Goal: Task Accomplishment & Management: Use online tool/utility

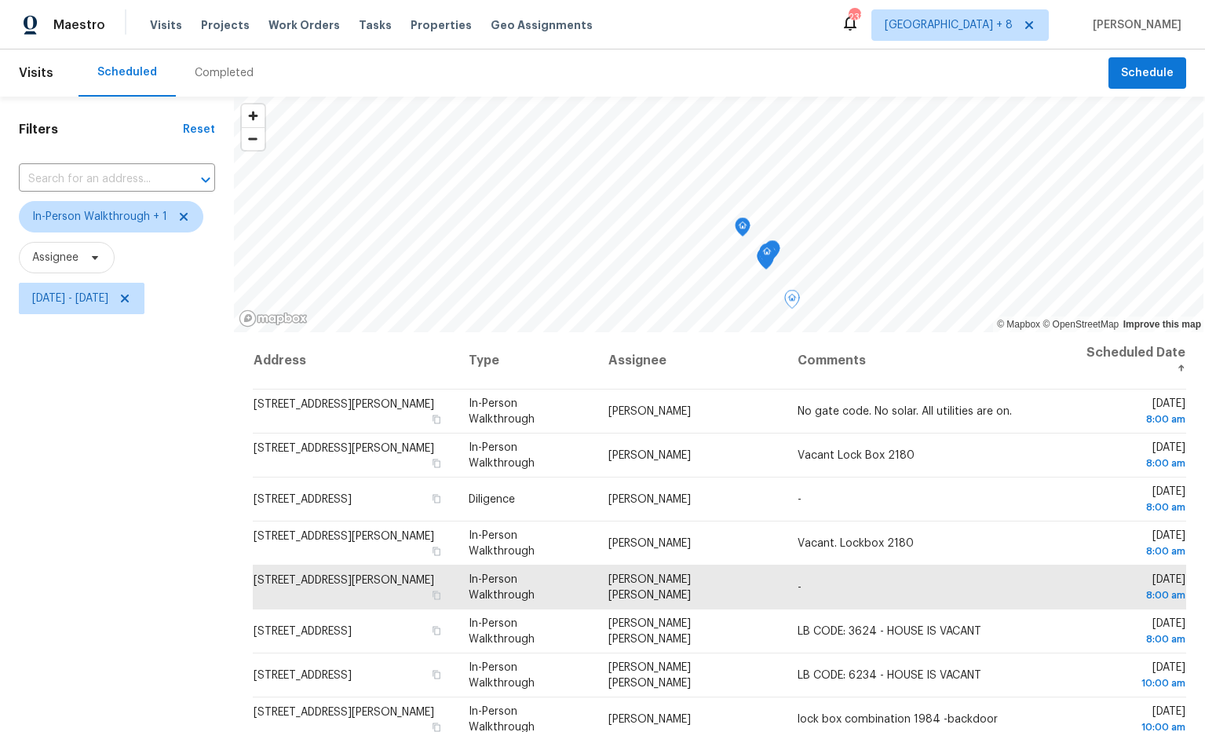
scroll to position [1, 0]
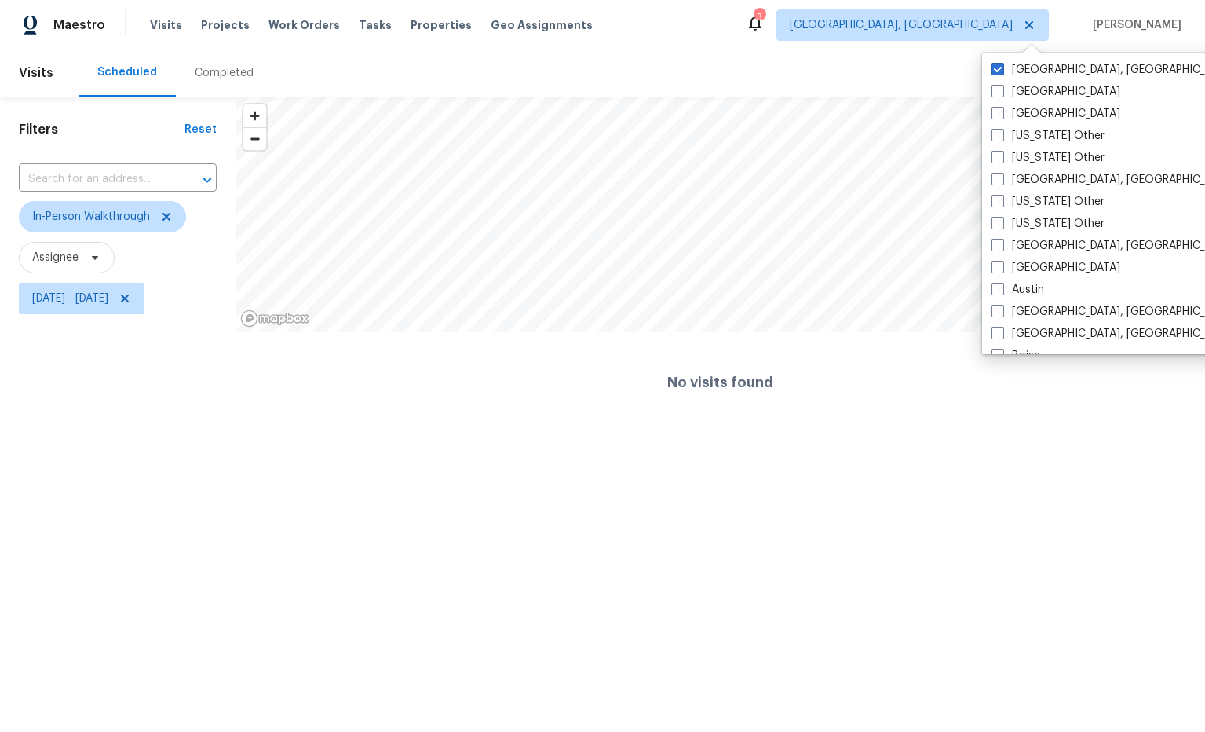
scroll to position [1791, 0]
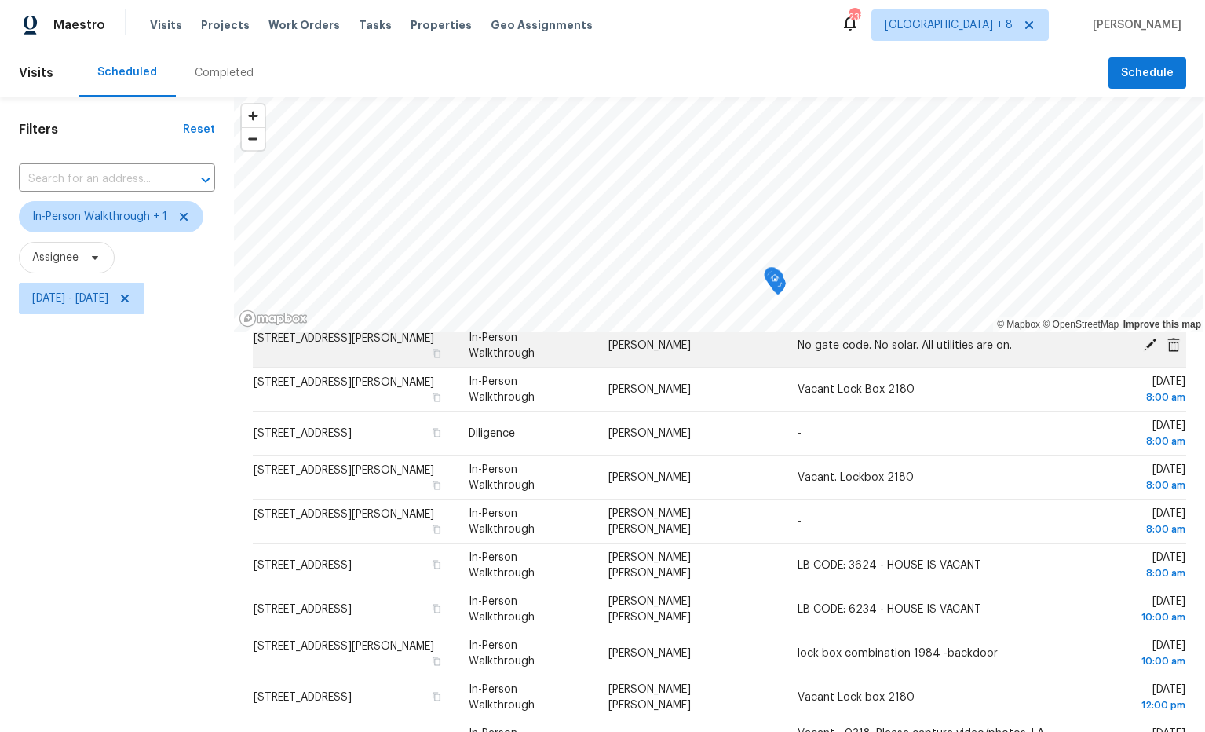
scroll to position [100, 0]
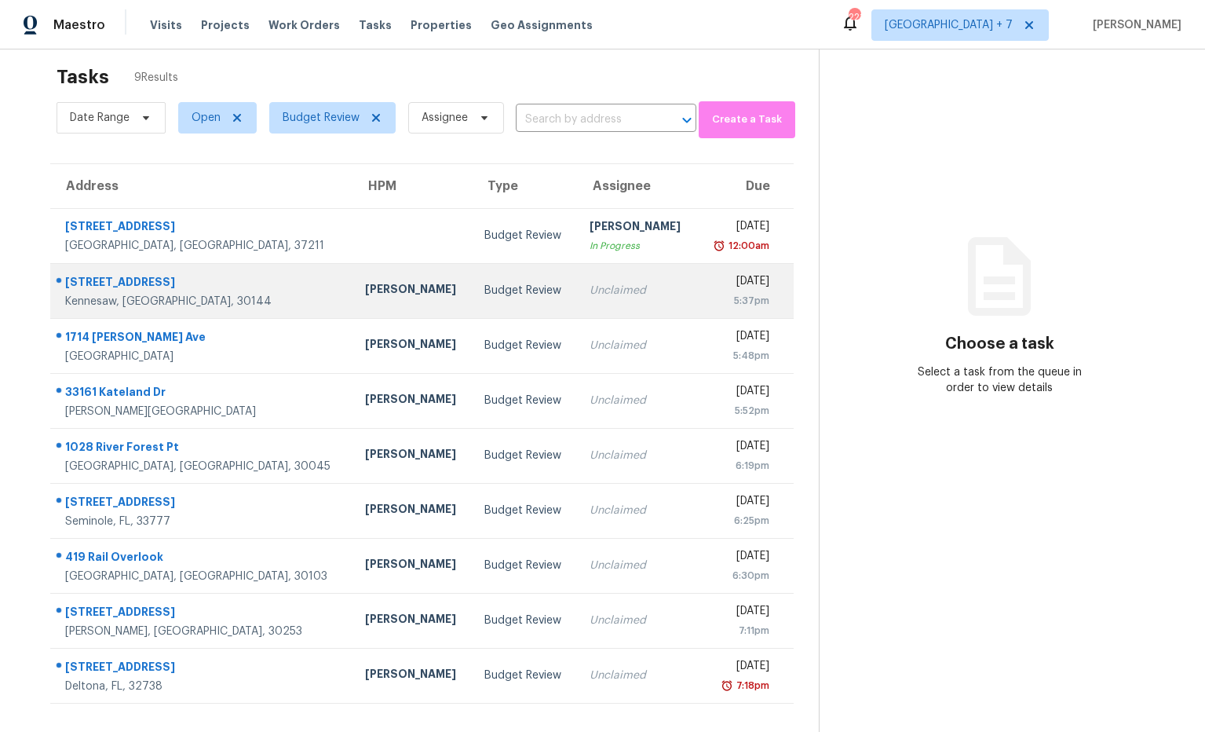
scroll to position [20, 0]
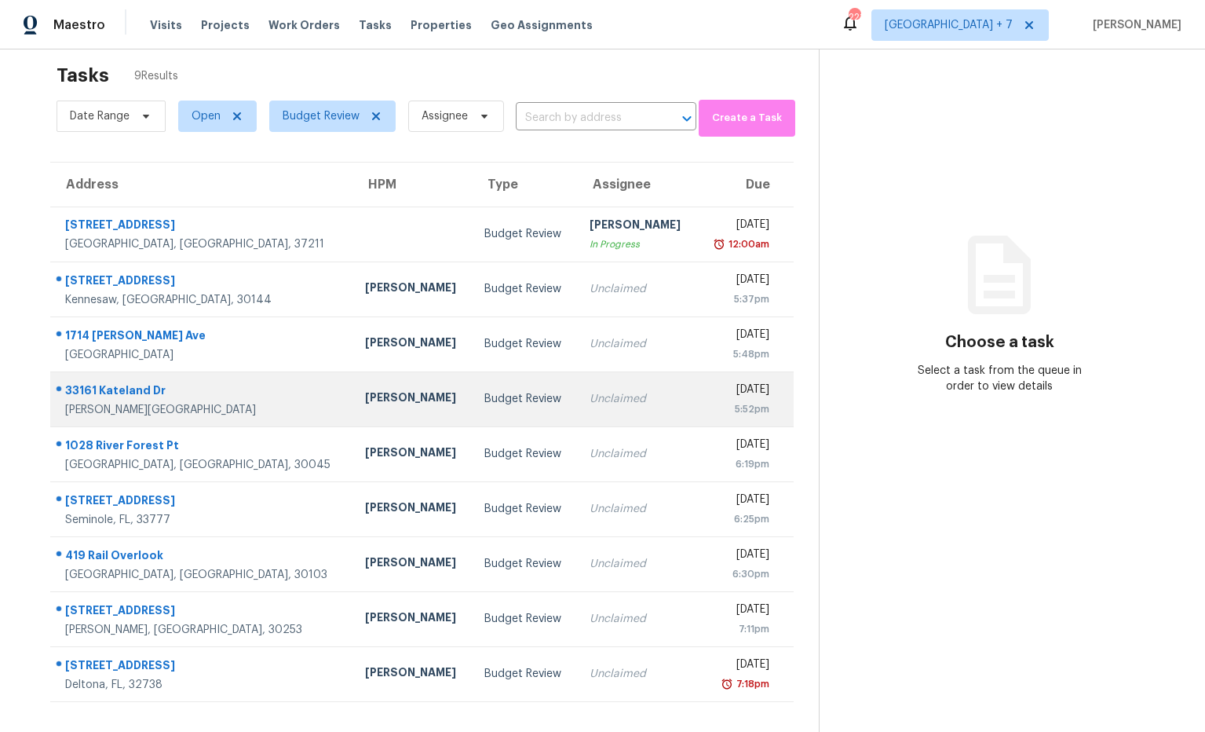
click at [150, 386] on div "33161 Kateland Dr" at bounding box center [202, 392] width 275 height 20
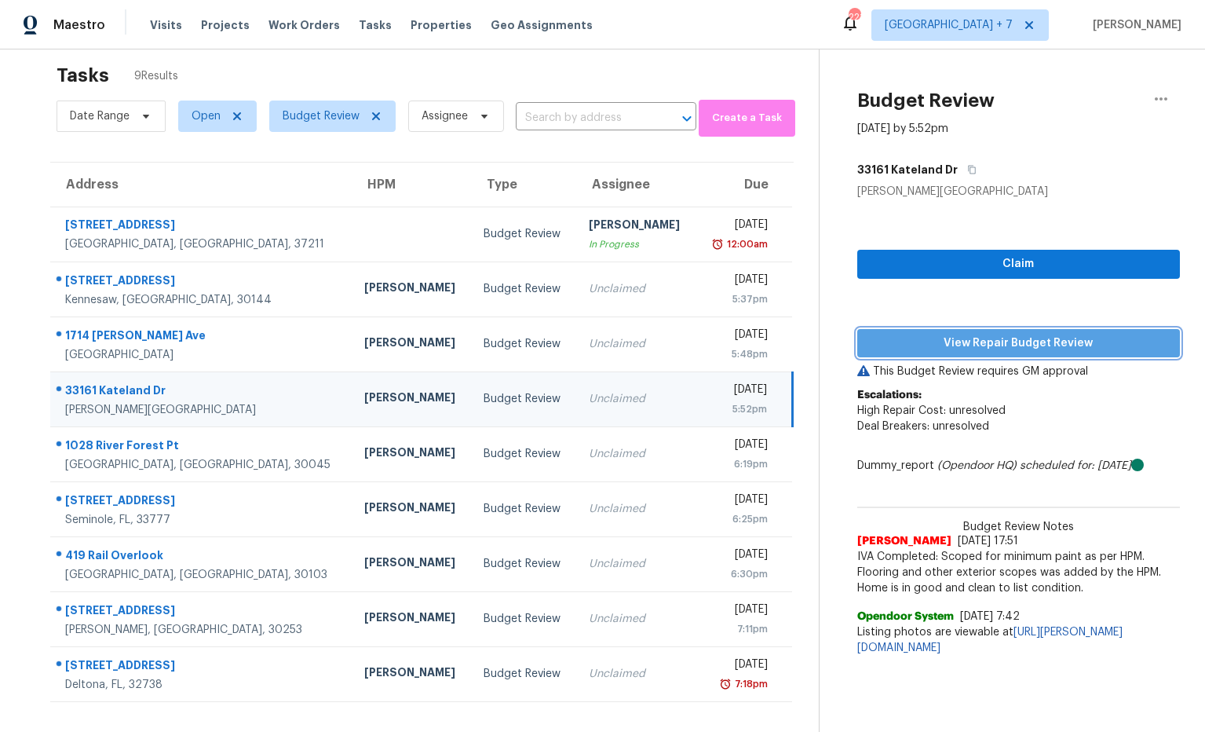
click at [993, 344] on span "View Repair Budget Review" at bounding box center [1019, 344] width 298 height 20
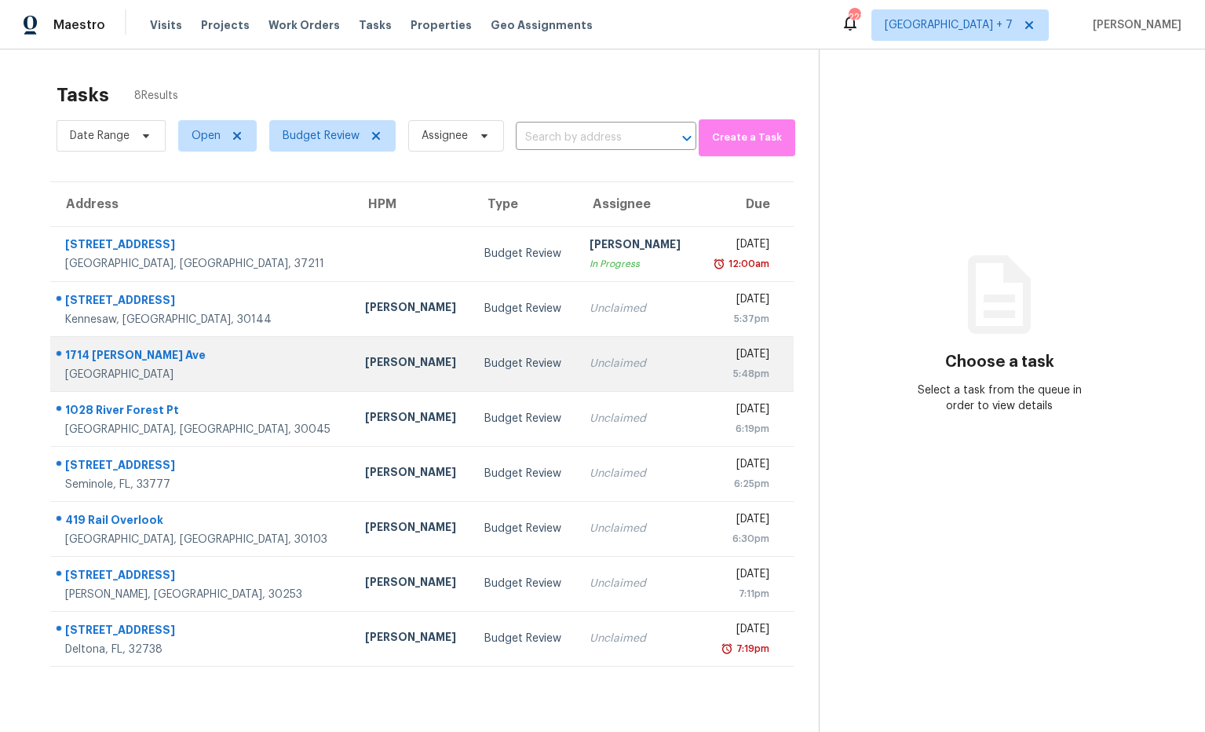
click at [104, 353] on div "1714 [PERSON_NAME] Ave" at bounding box center [202, 357] width 275 height 20
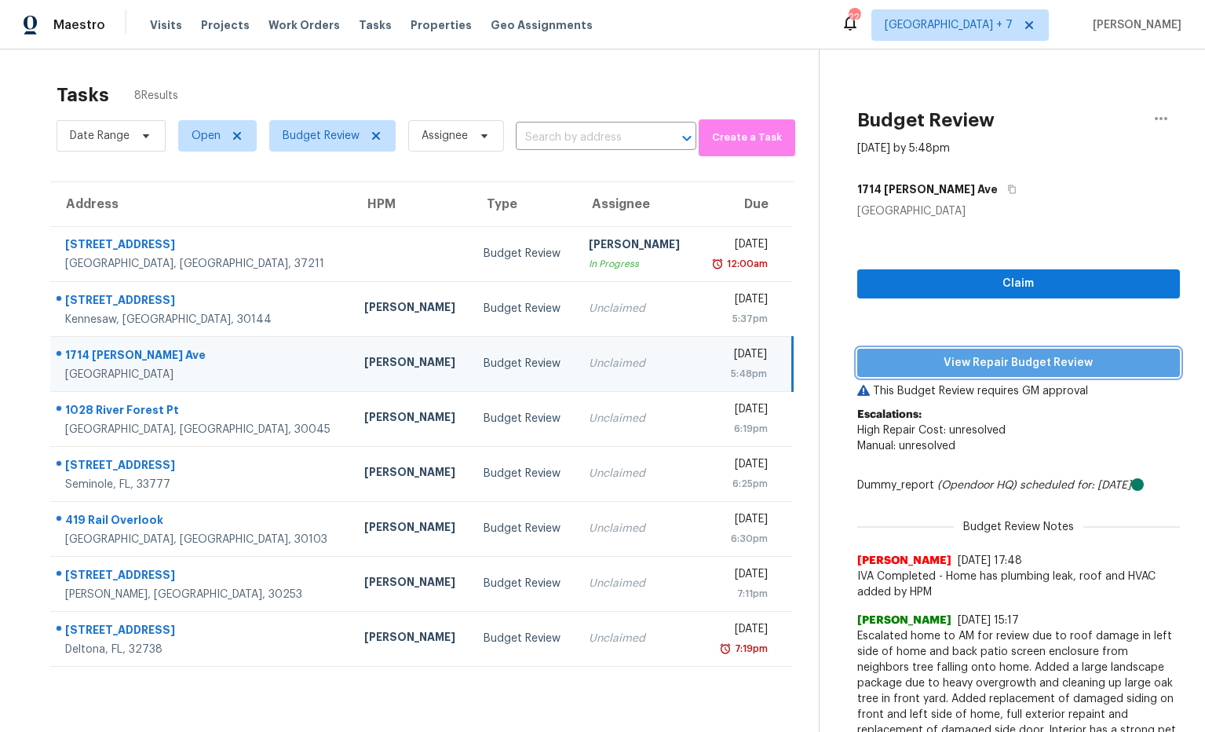
click at [968, 359] on span "View Repair Budget Review" at bounding box center [1019, 363] width 298 height 20
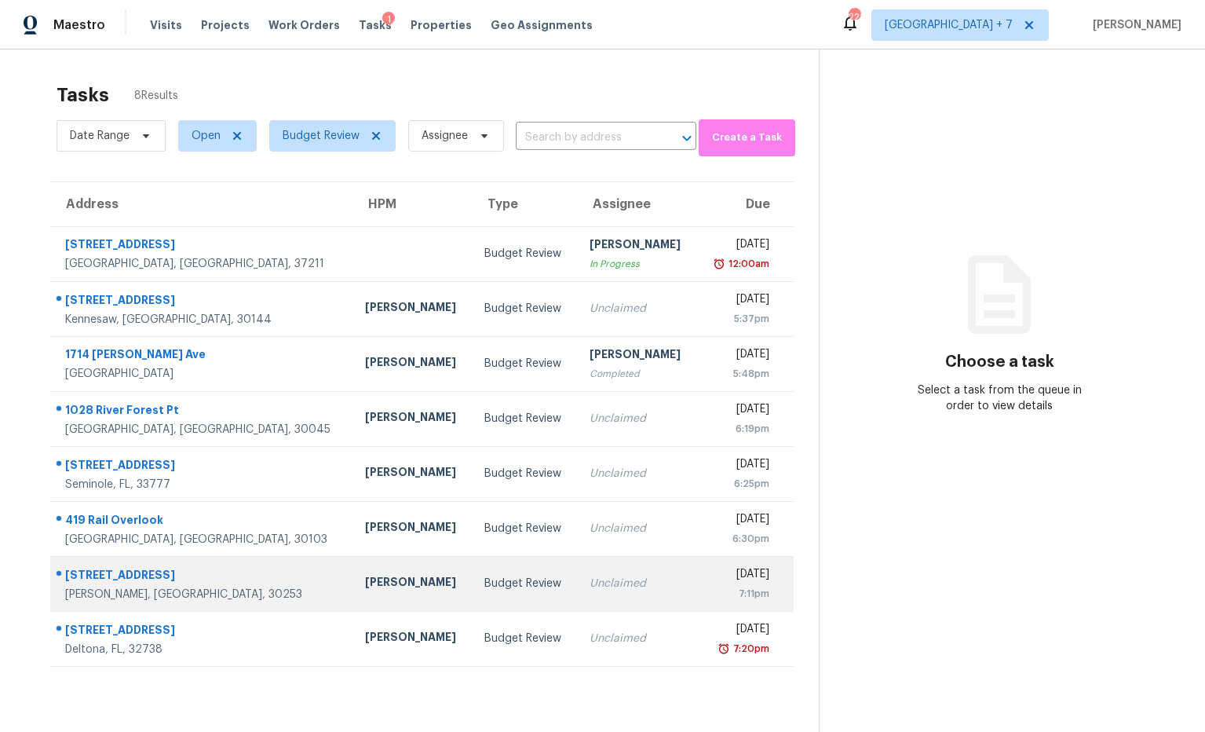
click at [158, 572] on div "[STREET_ADDRESS]" at bounding box center [202, 577] width 275 height 20
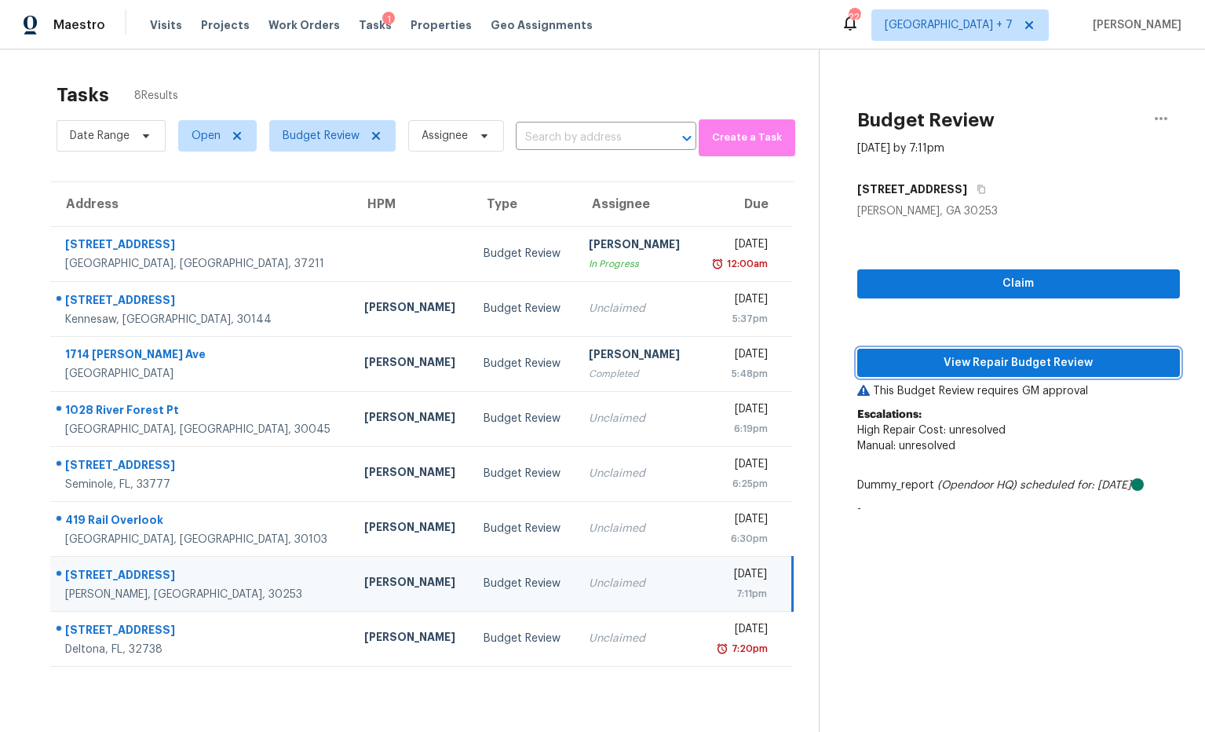
click at [954, 373] on button "View Repair Budget Review" at bounding box center [1018, 363] width 323 height 29
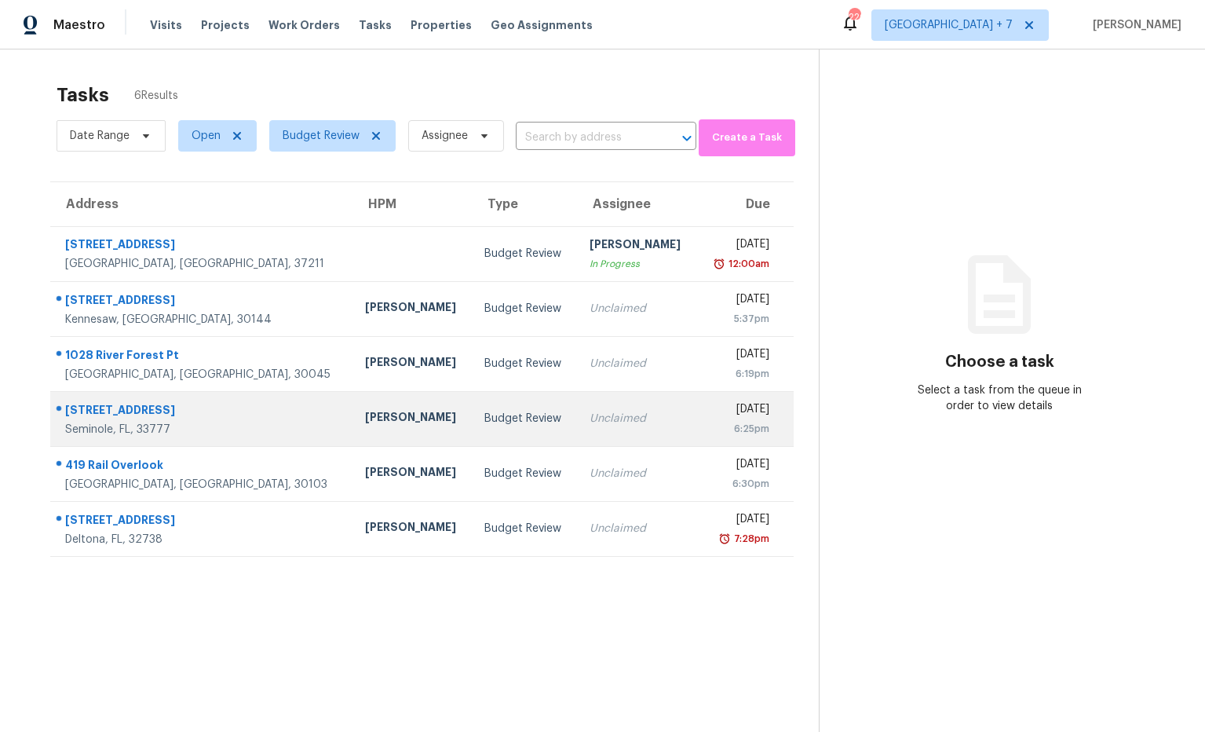
scroll to position [49, 0]
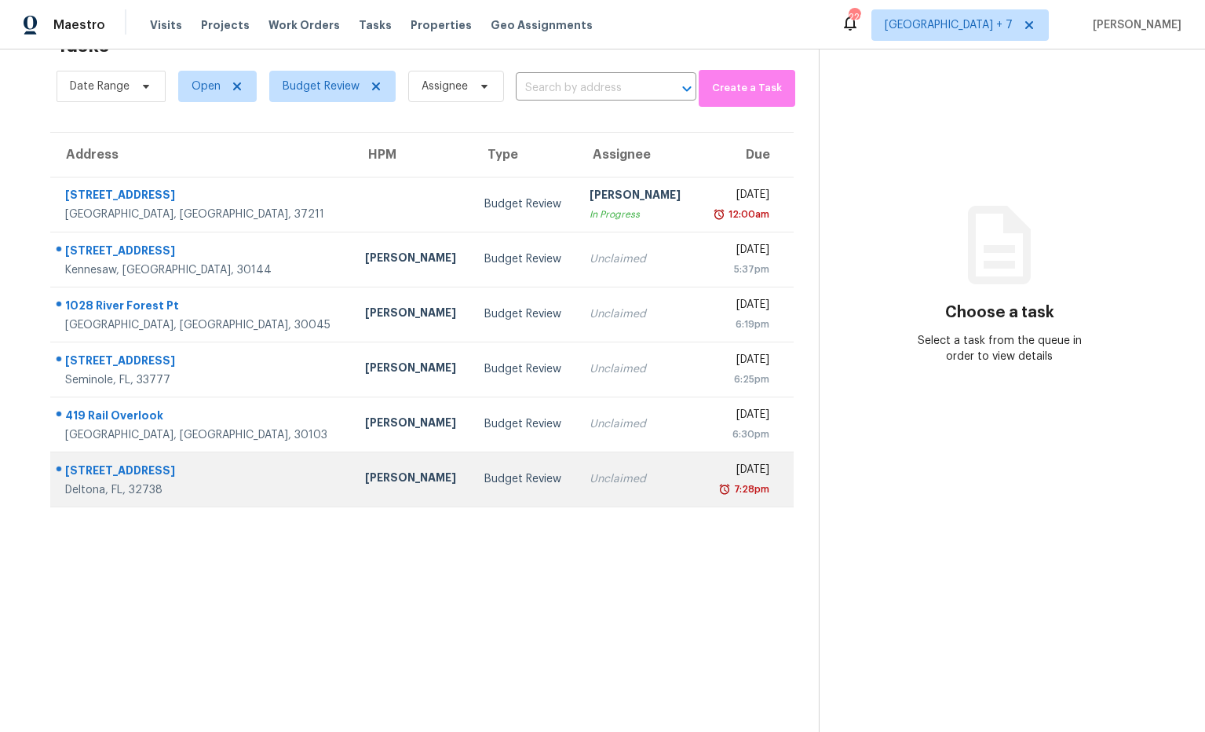
click at [138, 477] on div "[STREET_ADDRESS]" at bounding box center [202, 472] width 275 height 20
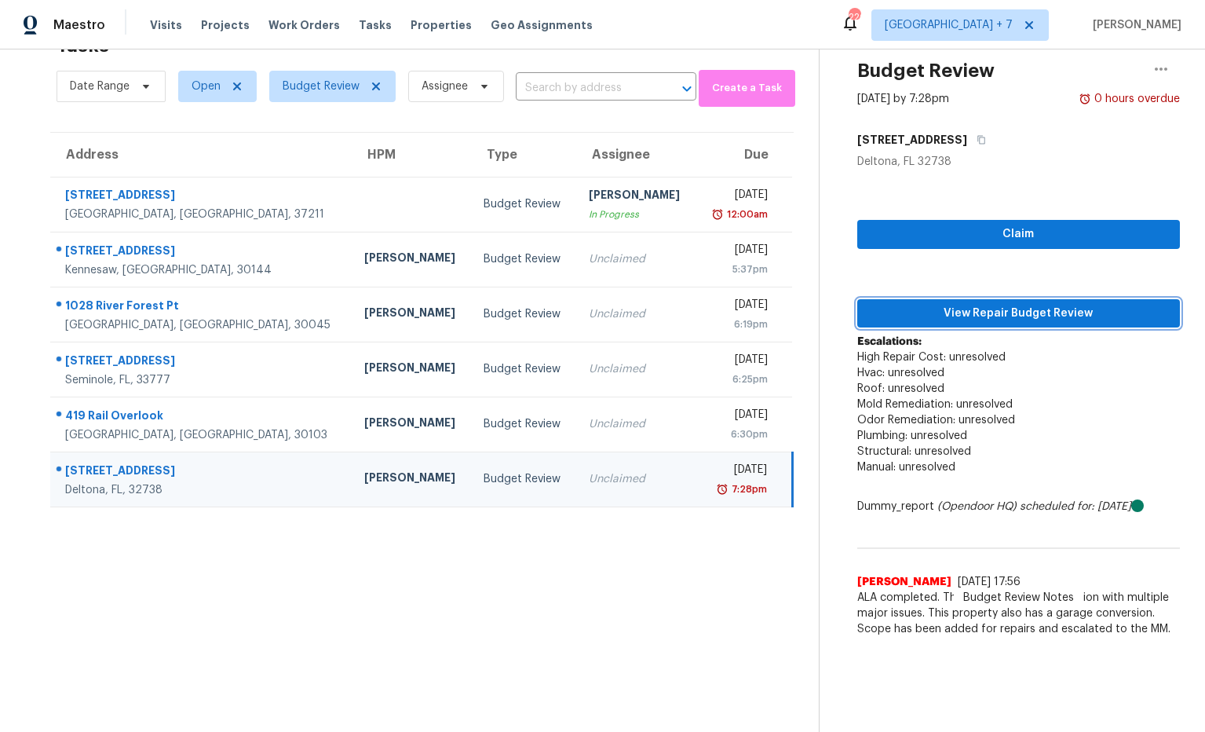
click at [942, 314] on span "View Repair Budget Review" at bounding box center [1019, 314] width 298 height 20
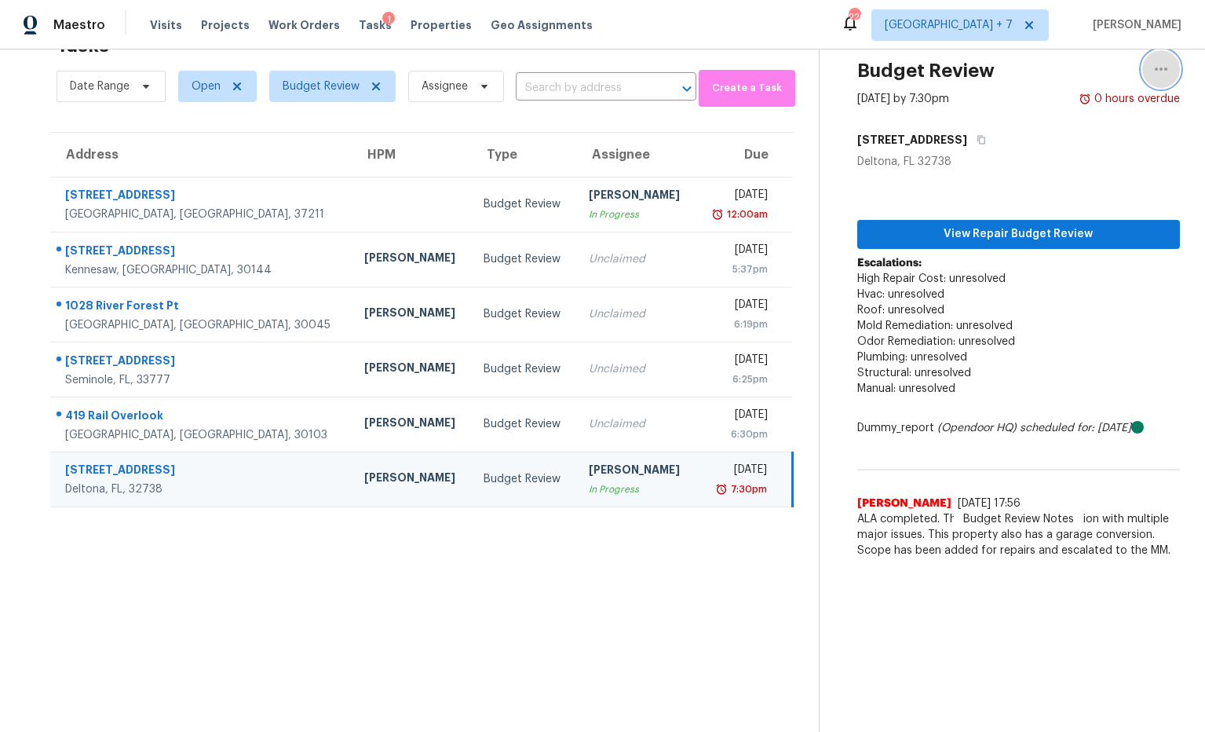
click at [1166, 68] on icon "button" at bounding box center [1161, 69] width 13 height 3
click at [1102, 93] on div "Unclaim this task" at bounding box center [1072, 93] width 122 height 16
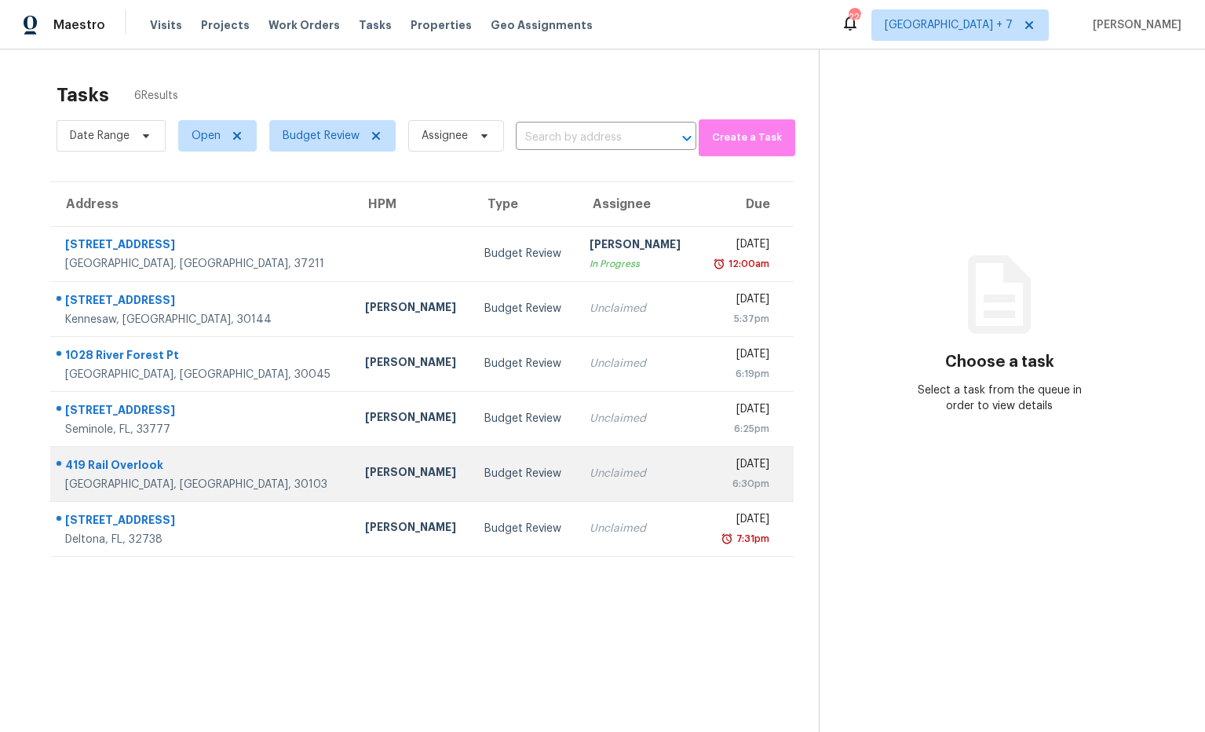
click at [365, 473] on div "[PERSON_NAME]" at bounding box center [412, 474] width 95 height 20
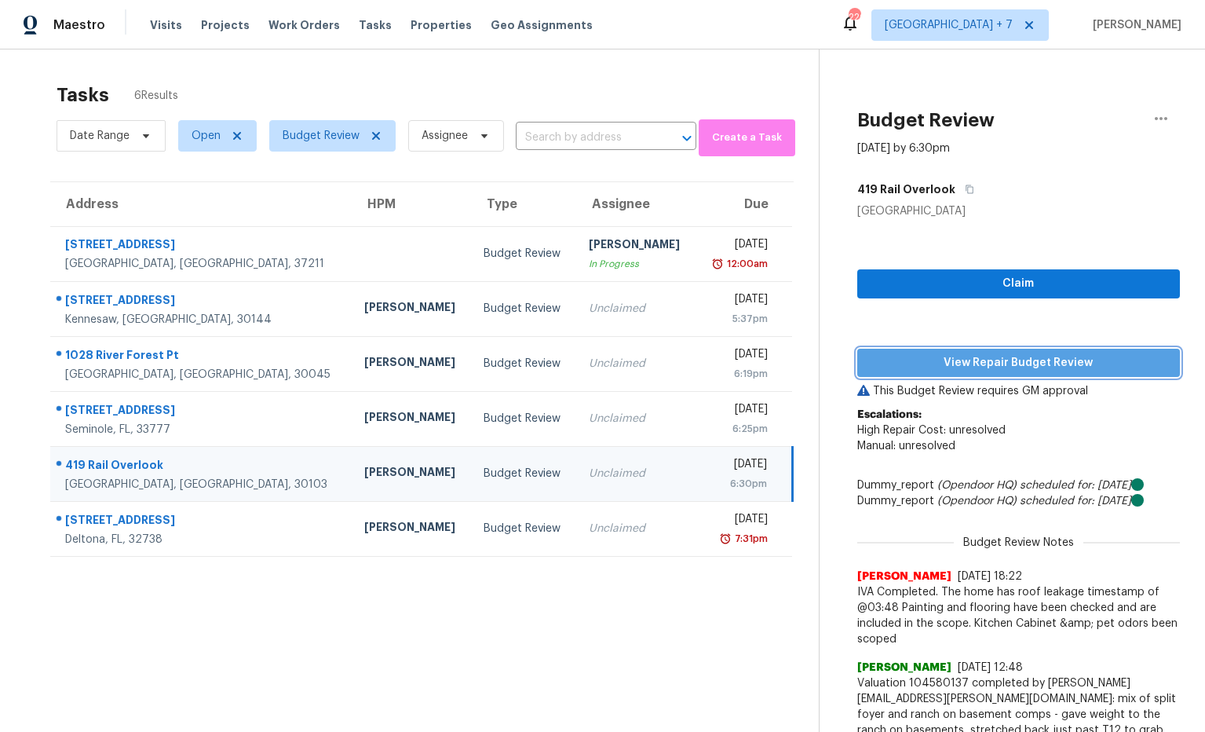
click at [947, 364] on span "View Repair Budget Review" at bounding box center [1019, 363] width 298 height 20
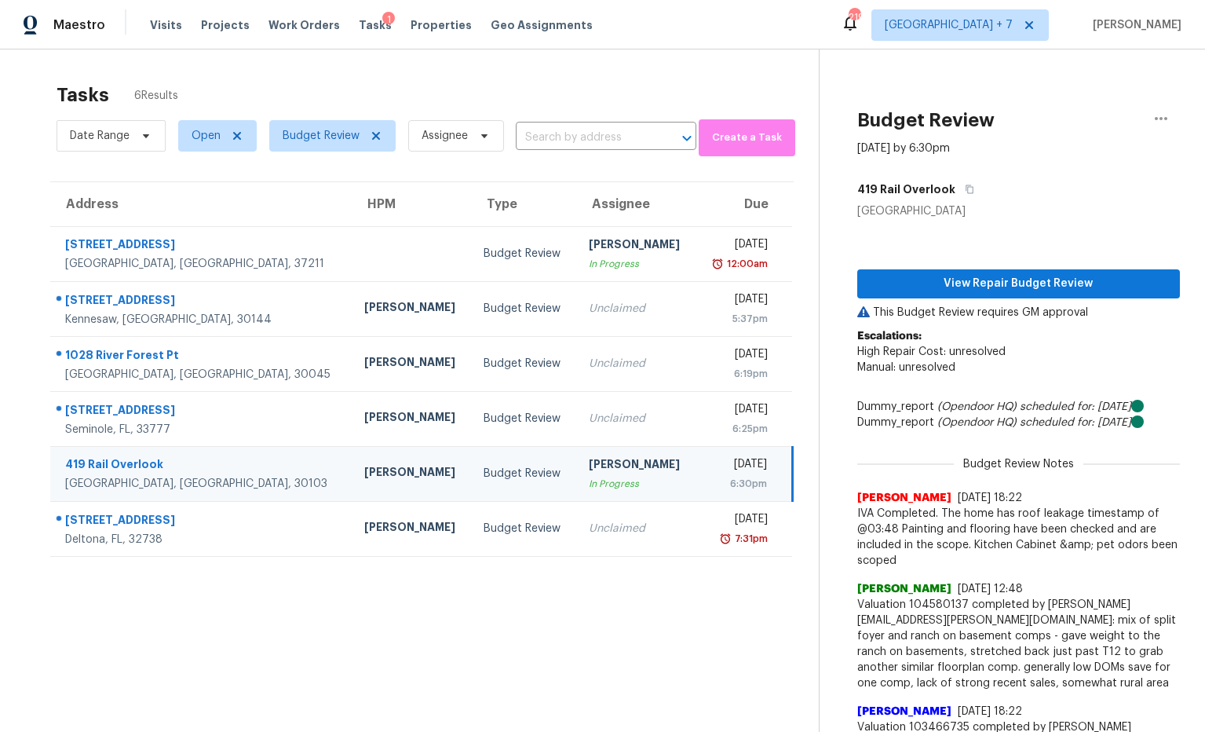
scroll to position [1, 0]
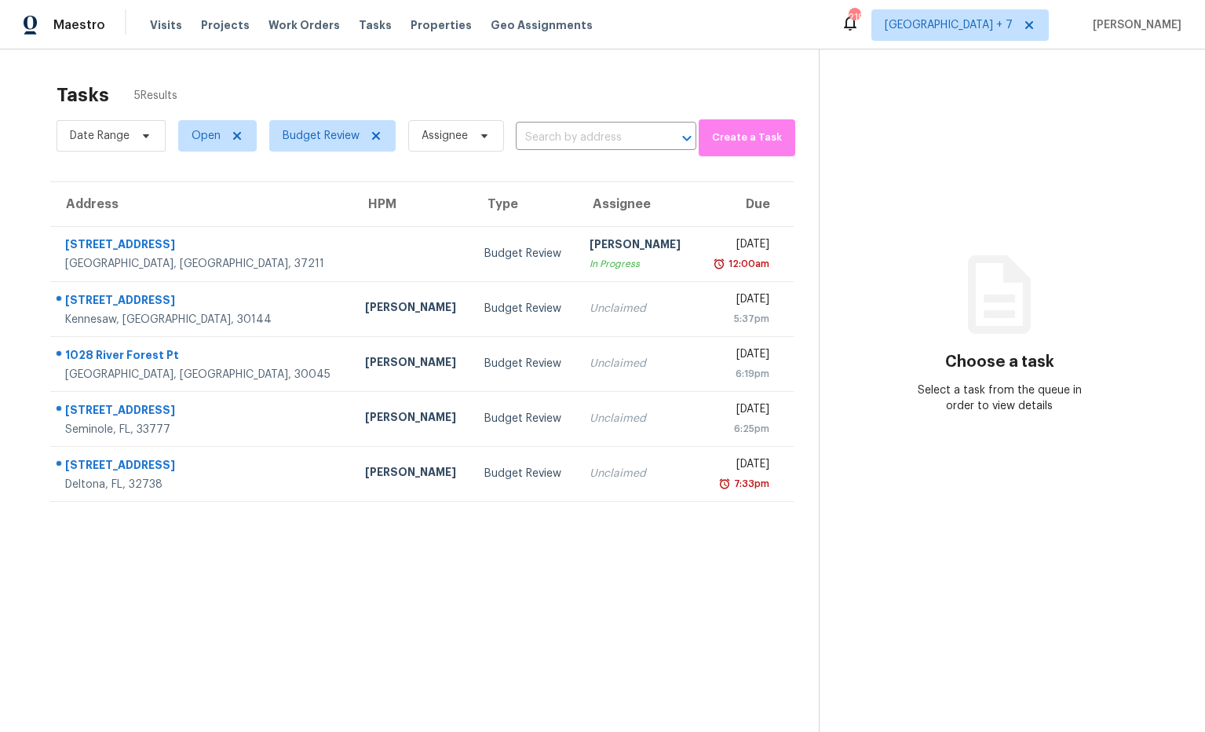
scroll to position [1, 0]
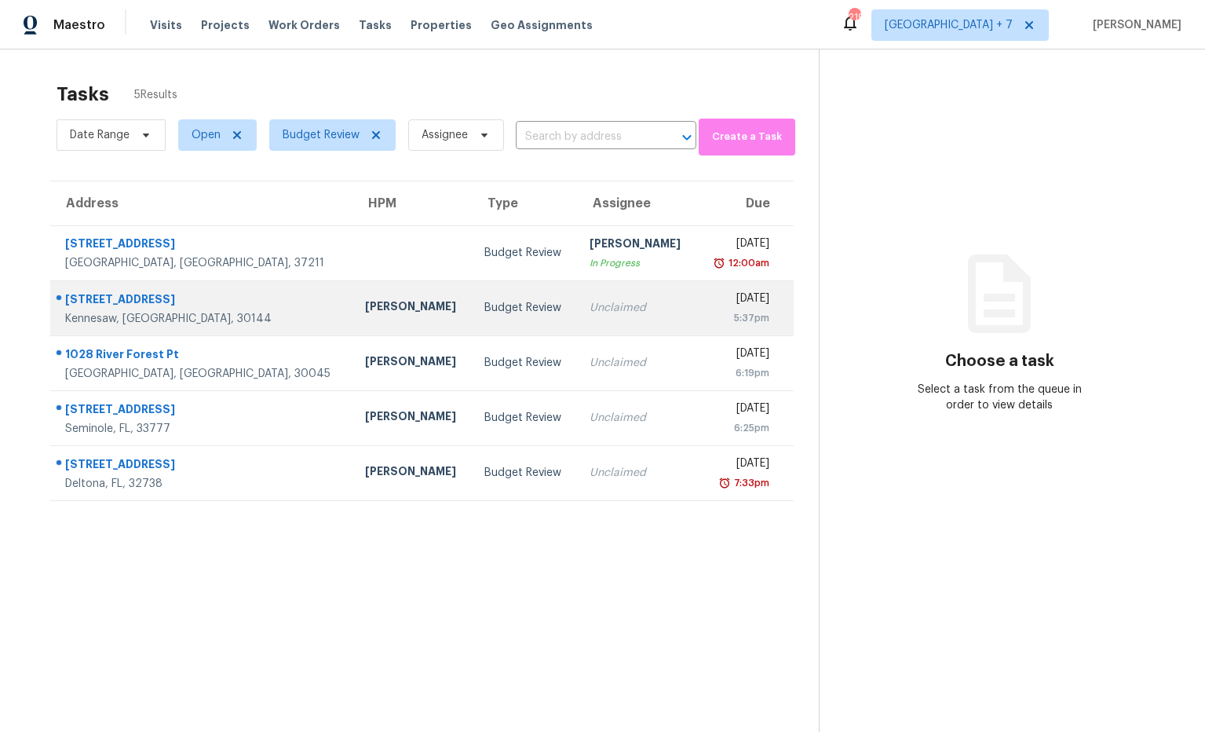
click at [160, 302] on div "[STREET_ADDRESS]" at bounding box center [202, 301] width 275 height 20
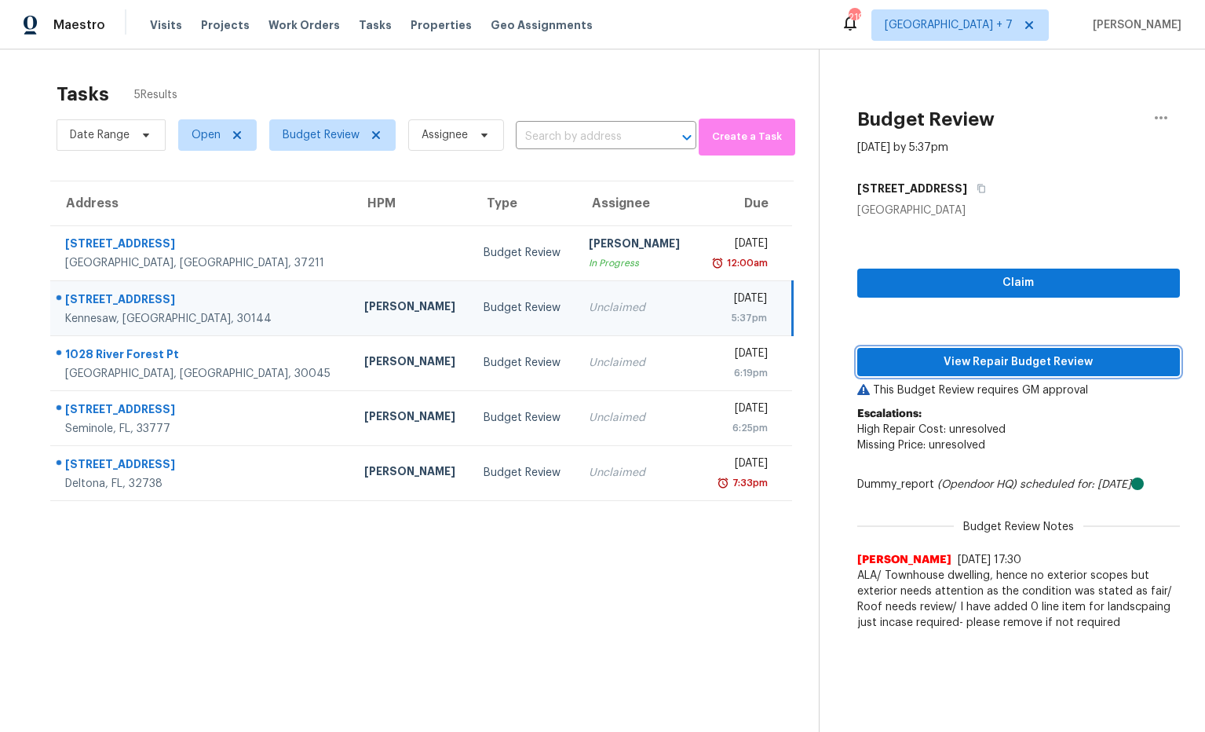
click at [1026, 366] on span "View Repair Budget Review" at bounding box center [1019, 363] width 298 height 20
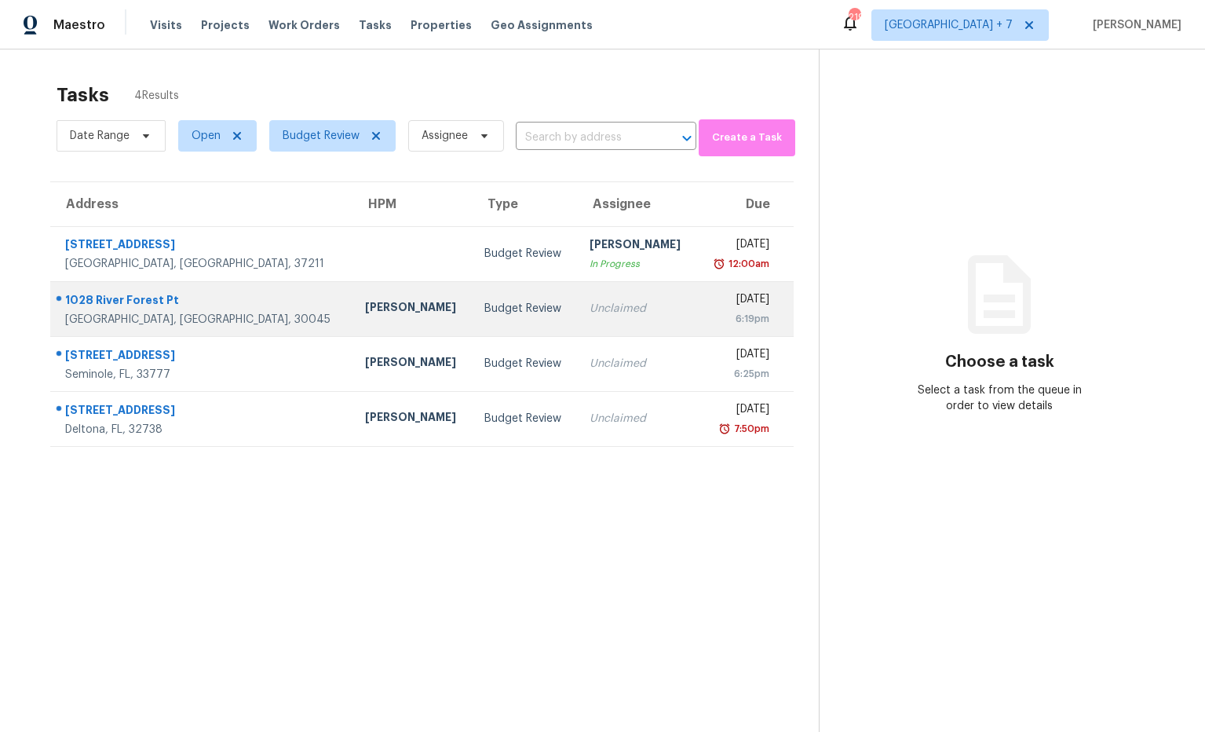
click at [140, 300] on div "1028 River Forest Pt" at bounding box center [202, 302] width 275 height 20
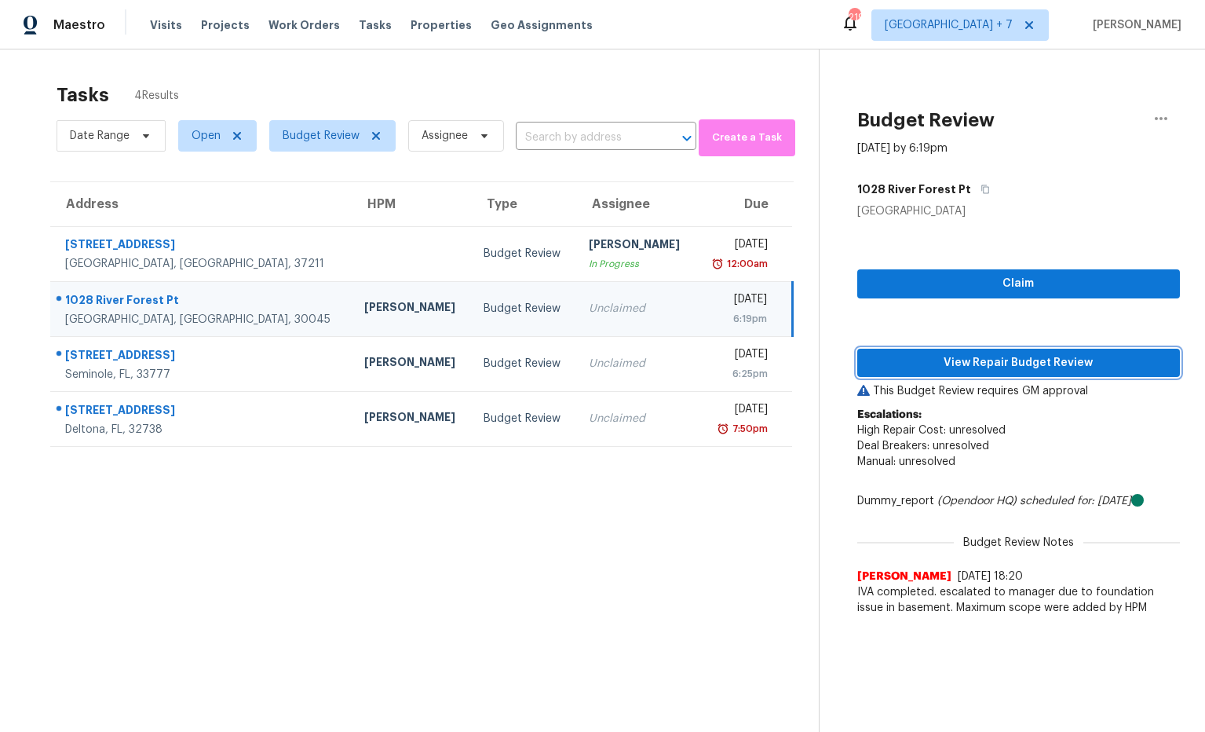
click at [1025, 372] on button "View Repair Budget Review" at bounding box center [1018, 363] width 323 height 29
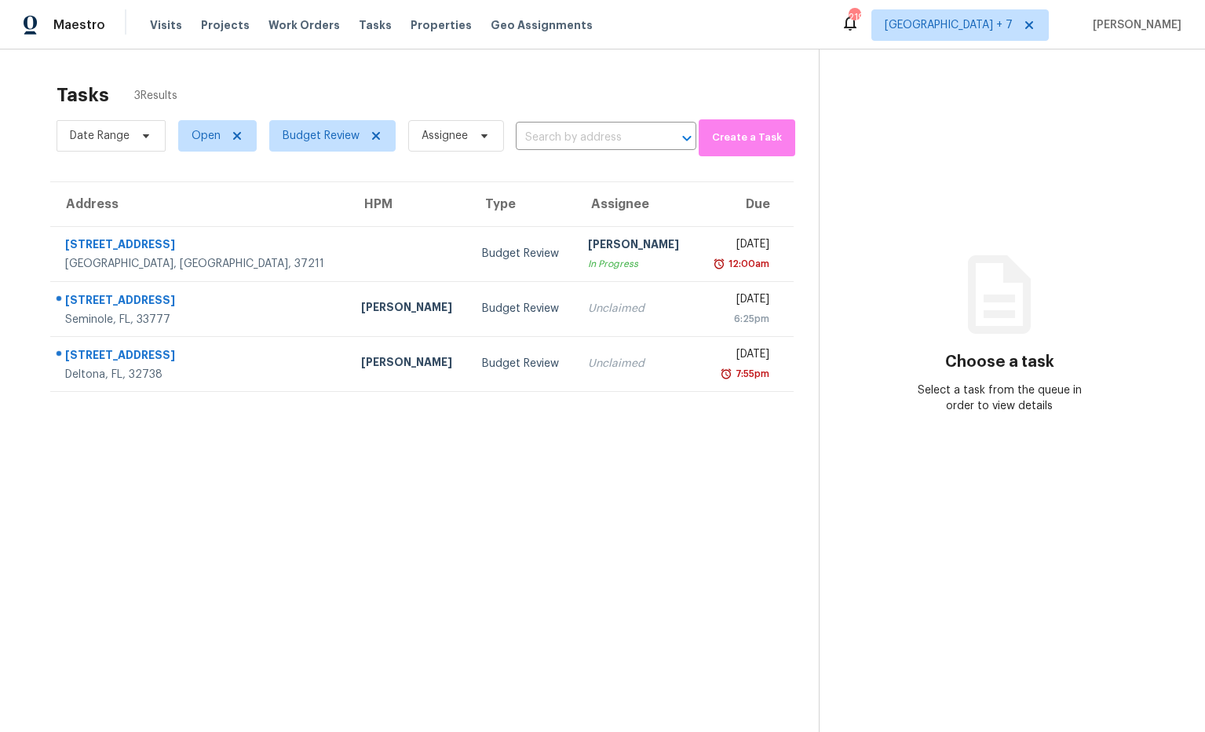
scroll to position [2, 0]
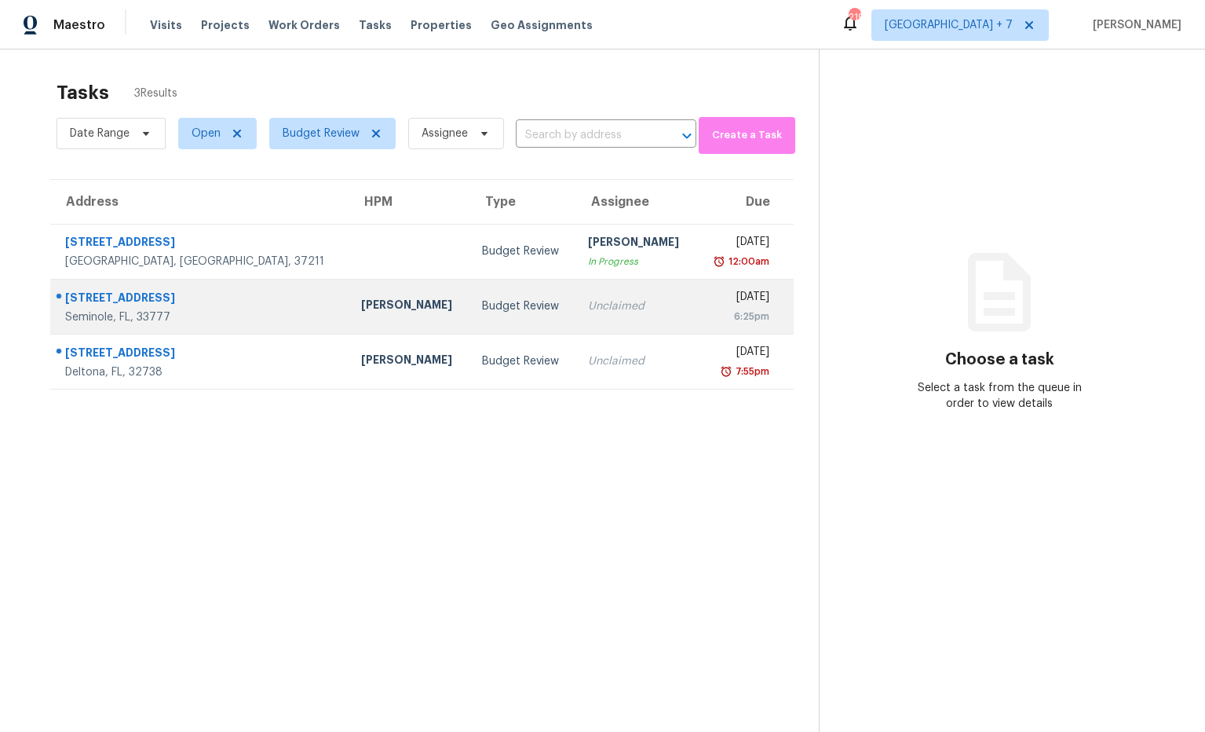
click at [126, 305] on div "9222 94th St" at bounding box center [200, 300] width 271 height 20
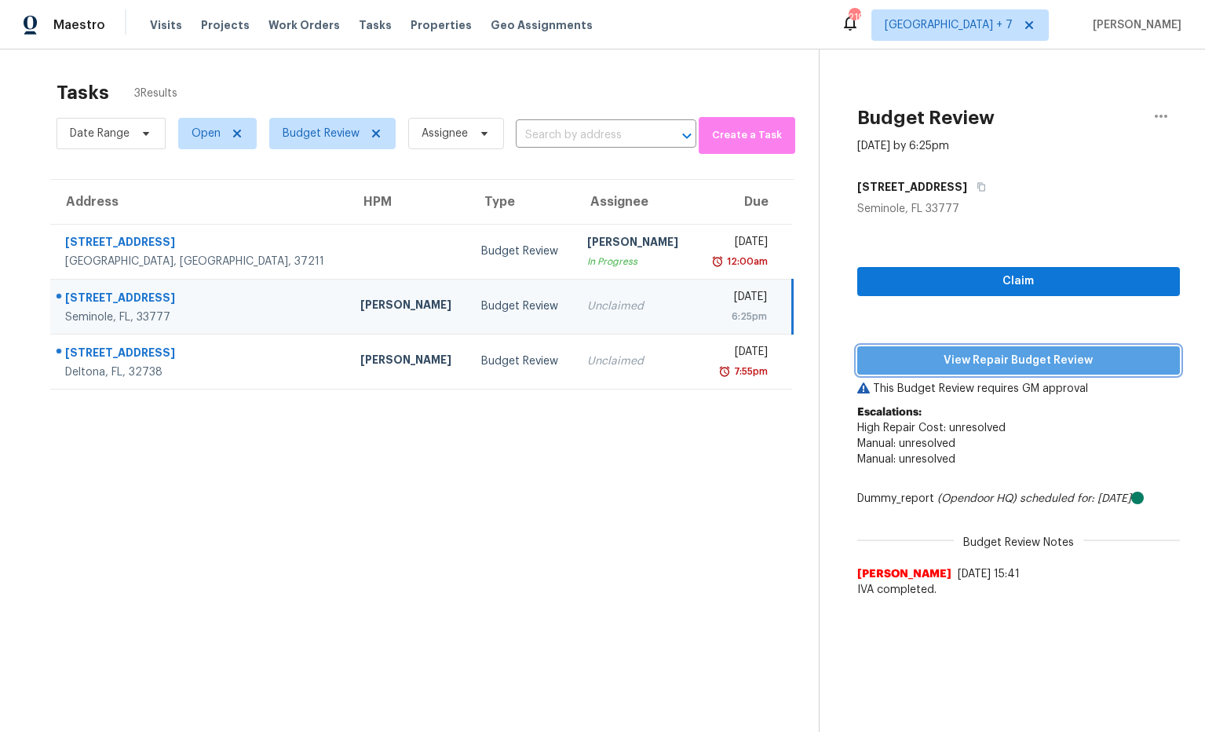
click at [927, 365] on span "View Repair Budget Review" at bounding box center [1019, 361] width 298 height 20
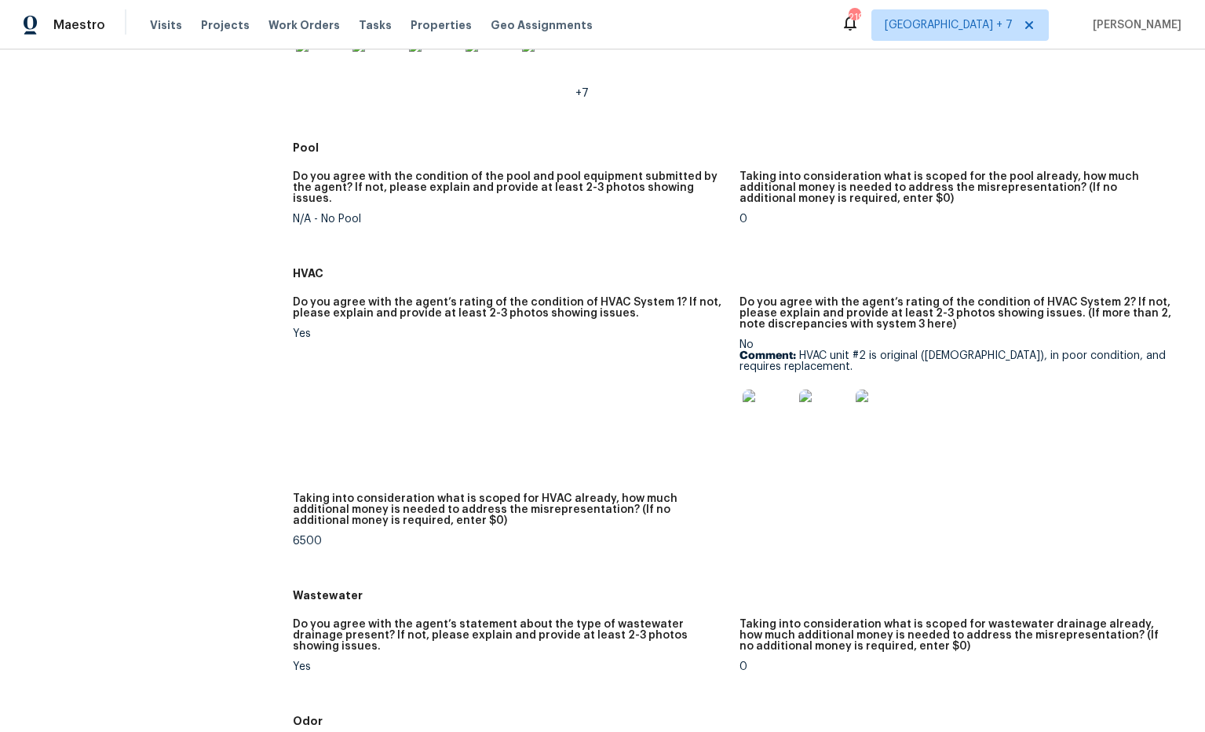
scroll to position [1006, 0]
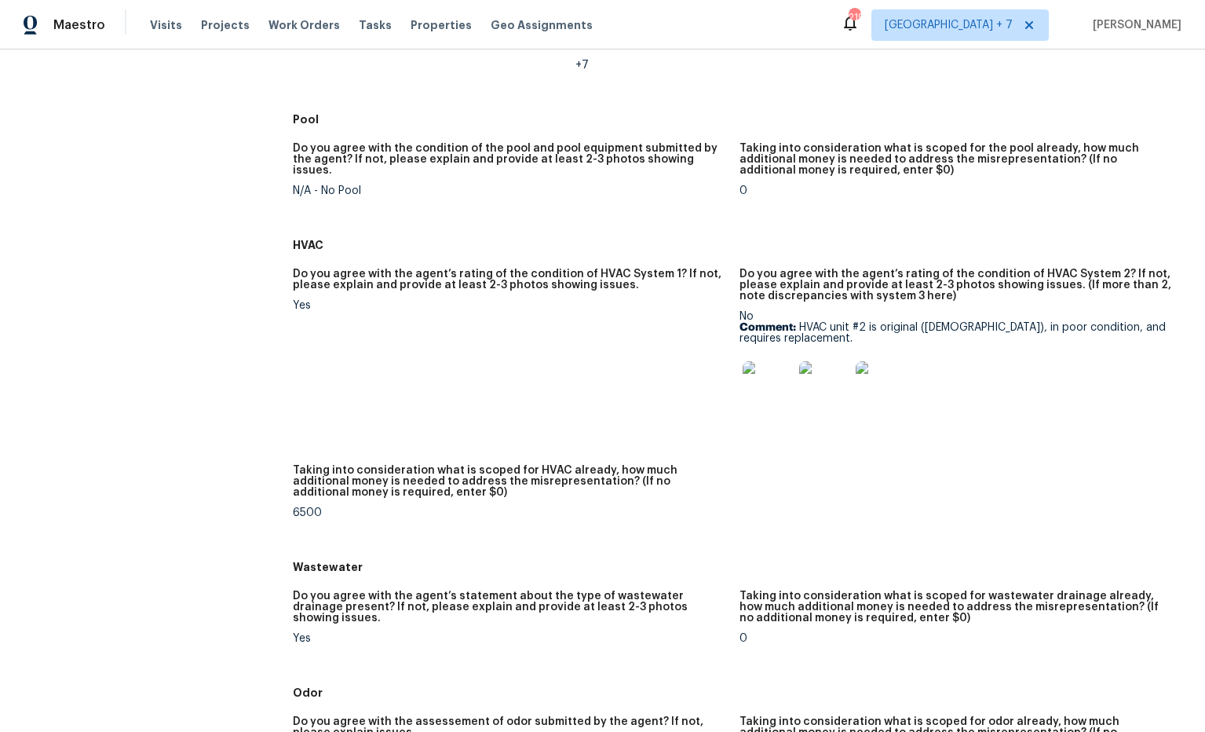
click at [769, 387] on img at bounding box center [768, 386] width 50 height 50
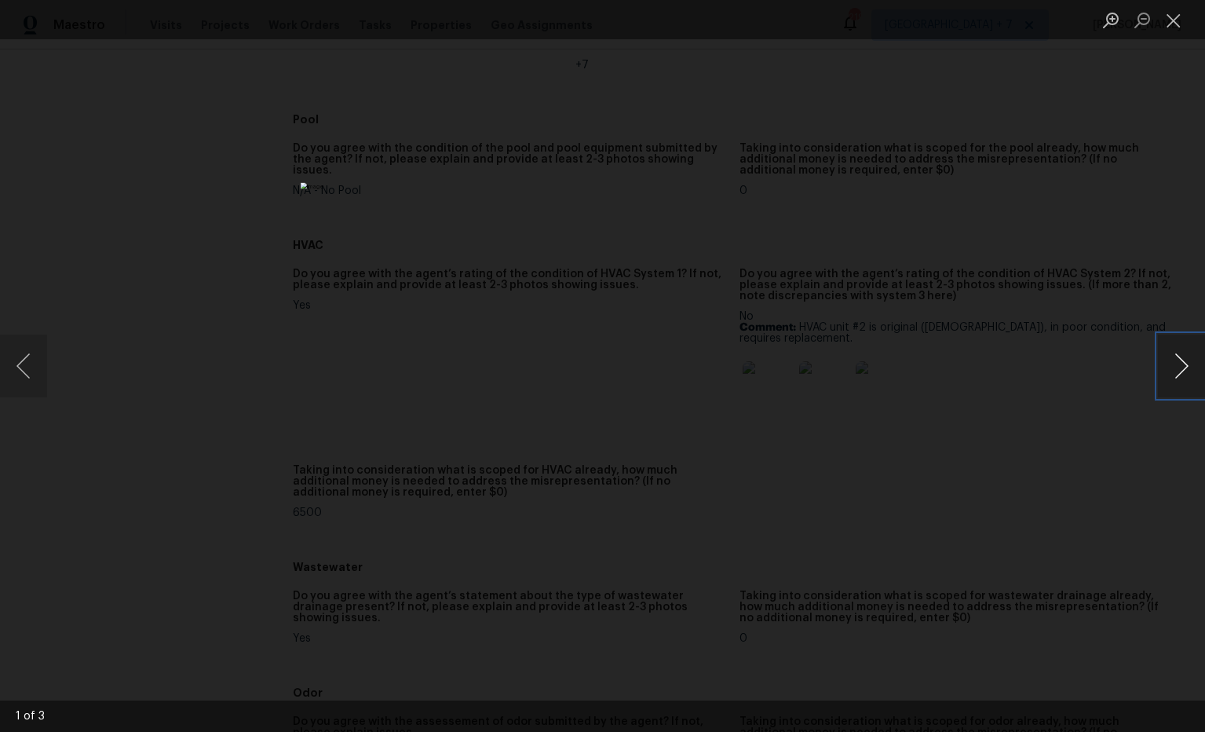
click at [1181, 365] on button "Next image" at bounding box center [1181, 365] width 47 height 63
click at [1180, 373] on button "Next image" at bounding box center [1181, 365] width 47 height 63
click at [1171, 377] on button "Next image" at bounding box center [1181, 365] width 47 height 63
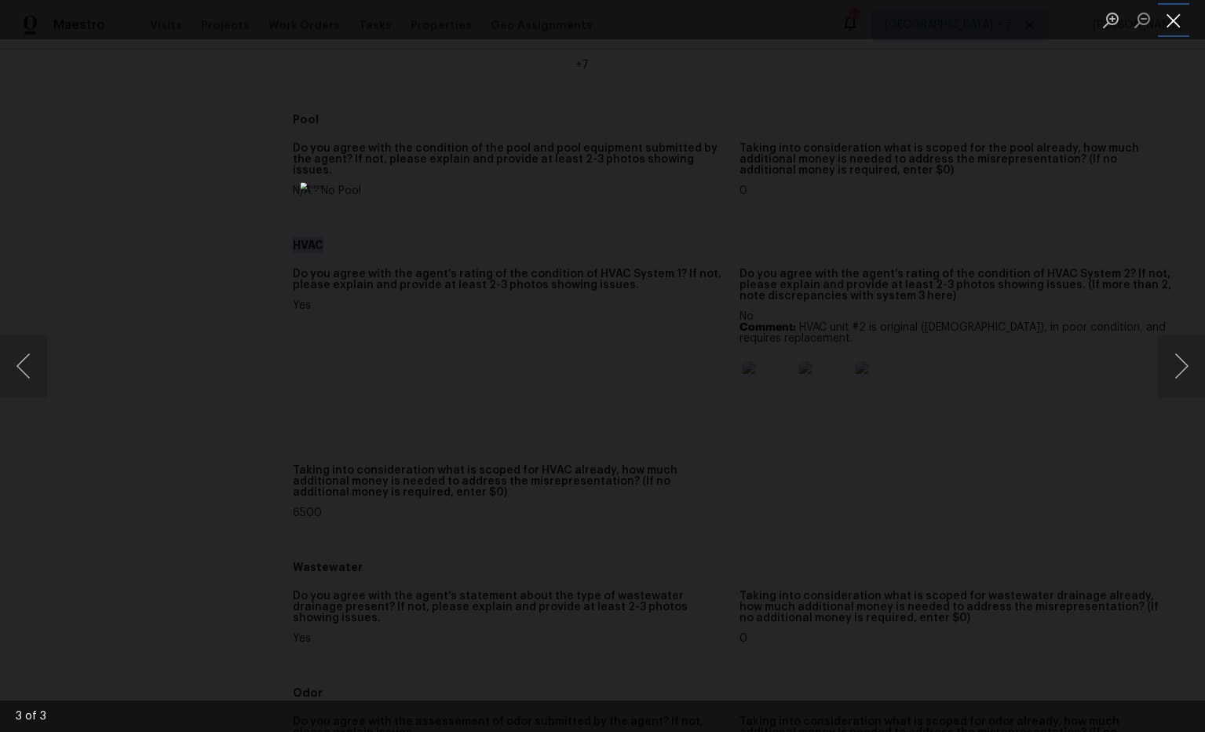
click at [1173, 23] on button "Close lightbox" at bounding box center [1173, 19] width 31 height 27
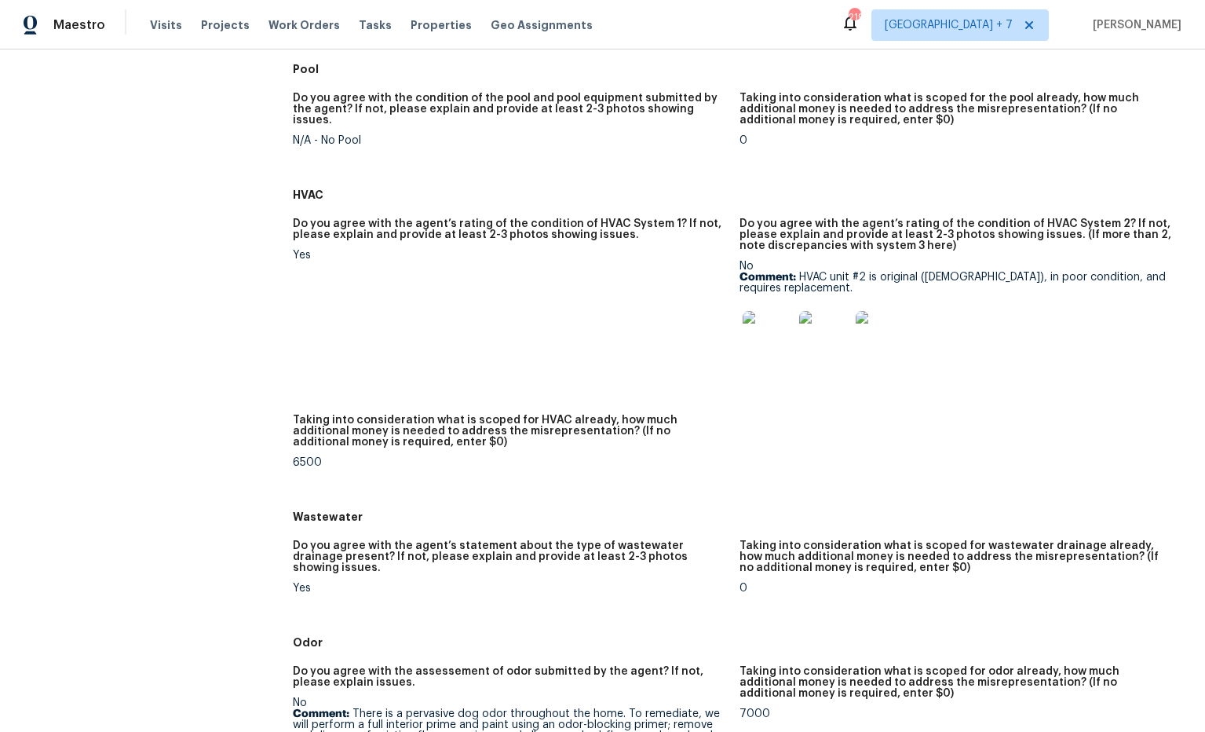
scroll to position [1068, 0]
